Goal: Information Seeking & Learning: Learn about a topic

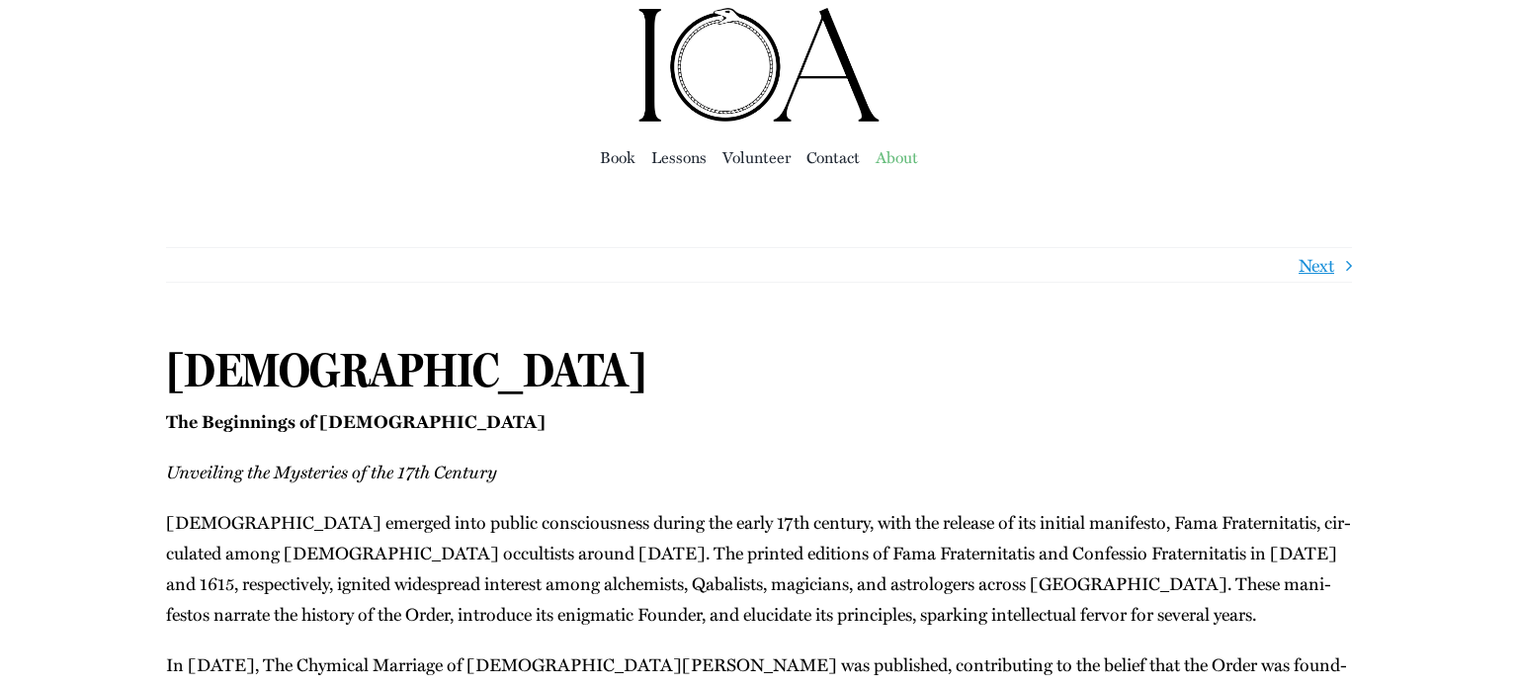
click at [899, 153] on span "About" at bounding box center [896, 157] width 42 height 28
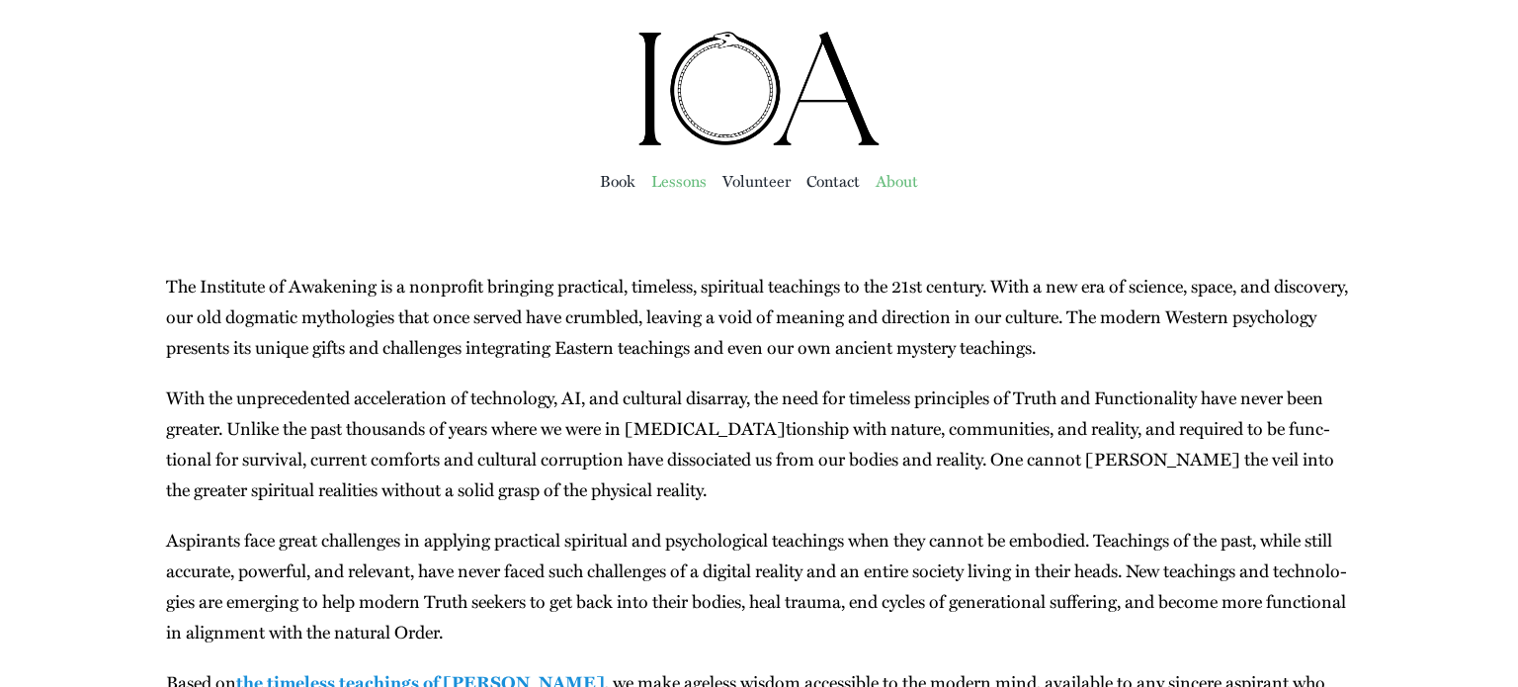
click at [671, 189] on span "Lessons" at bounding box center [678, 181] width 55 height 28
